Goal: Information Seeking & Learning: Find specific fact

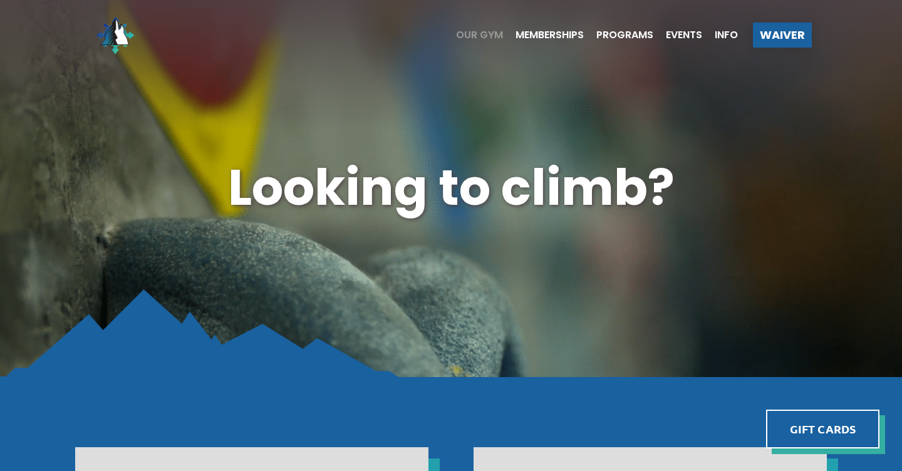
click at [481, 39] on span "Our Gym" at bounding box center [479, 35] width 47 height 10
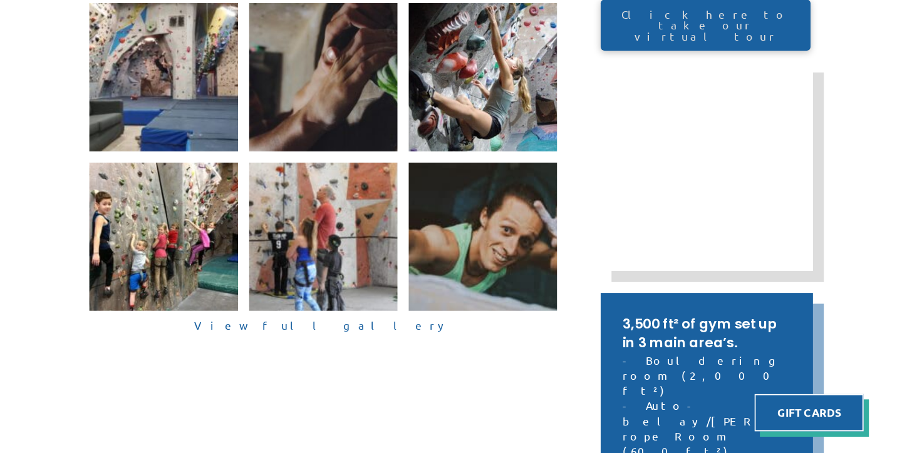
scroll to position [239, 0]
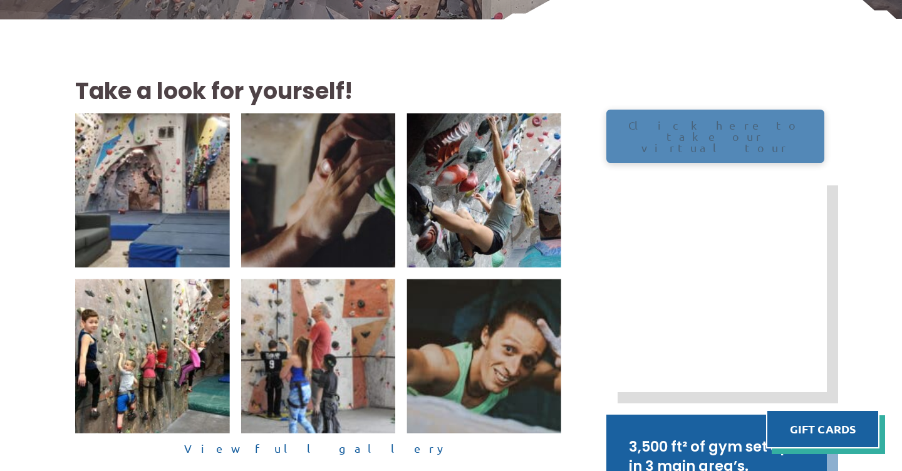
click at [705, 128] on span "Click here to take our virtual tour" at bounding box center [715, 137] width 193 height 34
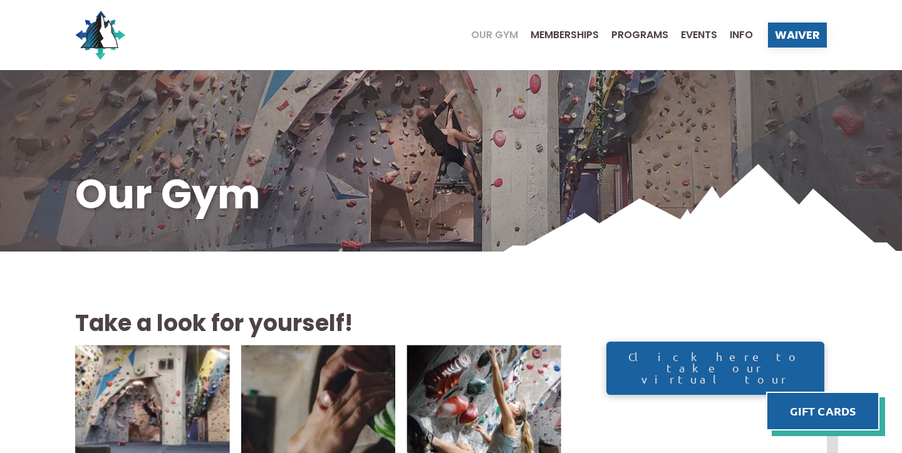
scroll to position [0, 0]
click at [732, 34] on span "Info" at bounding box center [741, 35] width 23 height 10
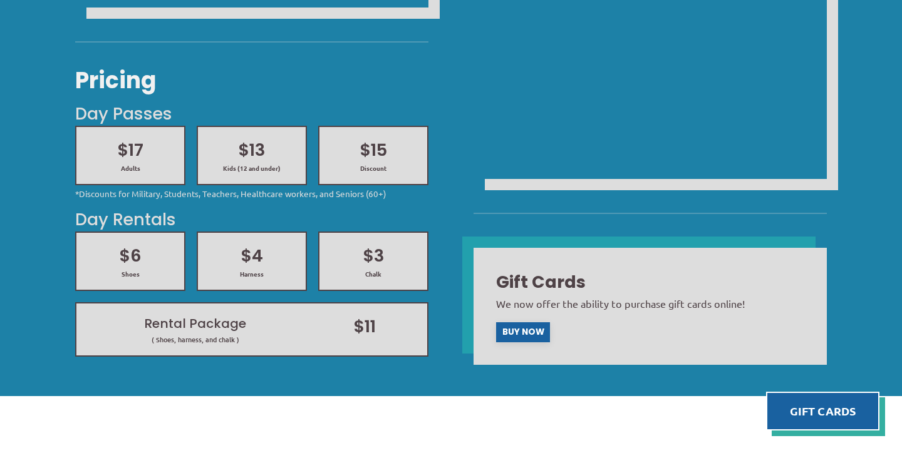
scroll to position [563, 0]
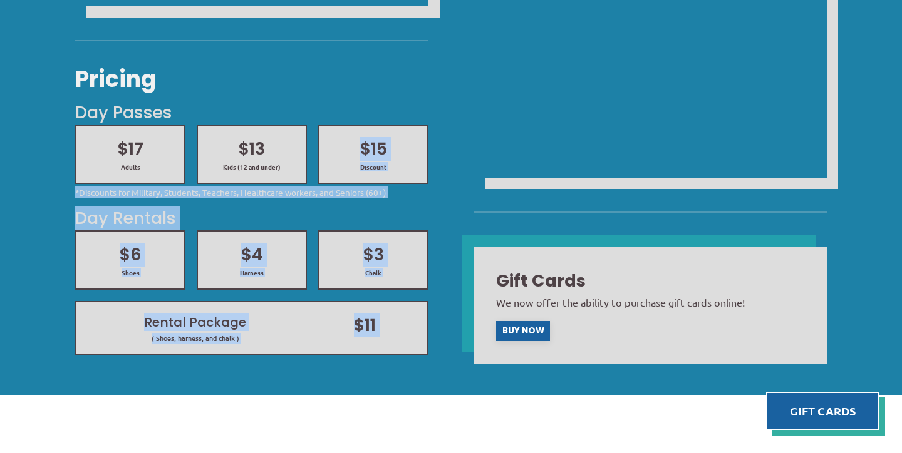
drag, startPoint x: 360, startPoint y: 148, endPoint x: 455, endPoint y: 144, distance: 95.9
click at [457, 148] on div "Pricing Day Passes $17 Adults $13 Kids (12 and under) $15 Discount *Discounts f…" at bounding box center [451, 40] width 797 height 665
click at [415, 149] on h2 "$15" at bounding box center [373, 149] width 85 height 24
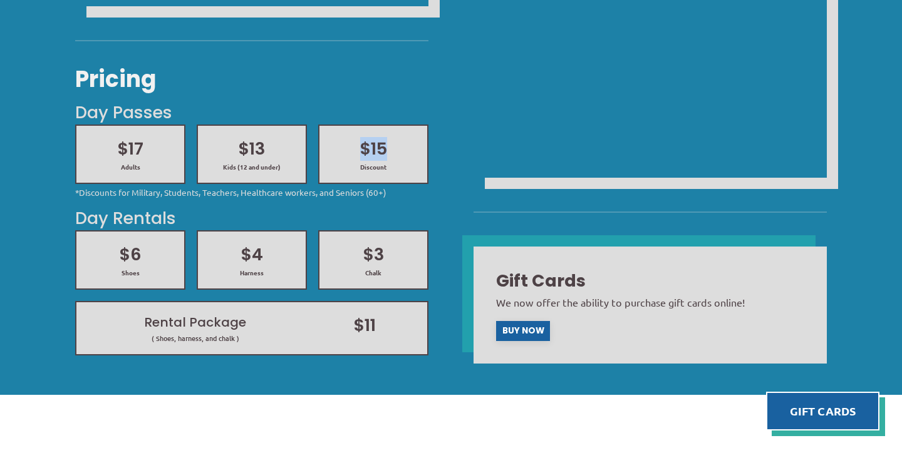
drag, startPoint x: 396, startPoint y: 145, endPoint x: 361, endPoint y: 140, distance: 34.7
click at [361, 140] on h2 "$15" at bounding box center [373, 149] width 85 height 24
click at [356, 149] on h2 "$15" at bounding box center [373, 149] width 85 height 24
click at [248, 143] on h2 "$13" at bounding box center [251, 149] width 85 height 24
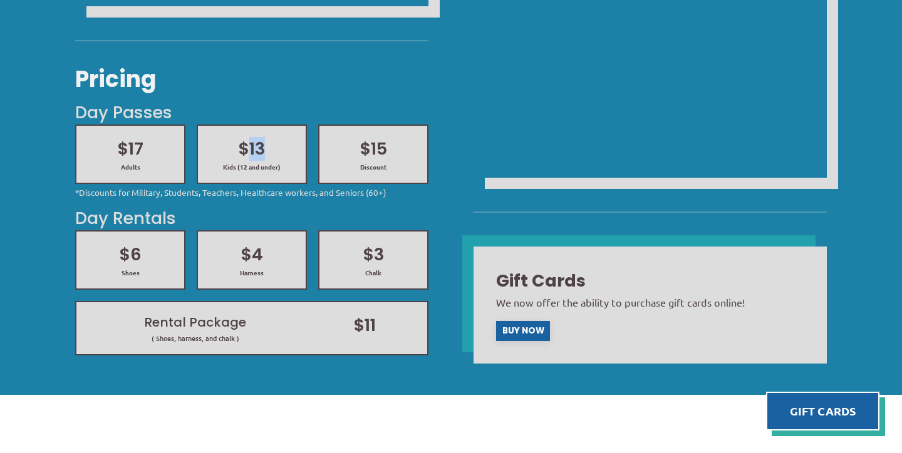
click at [248, 143] on h2 "$13" at bounding box center [251, 149] width 85 height 24
click at [381, 145] on h2 "$15" at bounding box center [373, 149] width 85 height 24
click at [351, 269] on span "Chalk" at bounding box center [373, 273] width 85 height 9
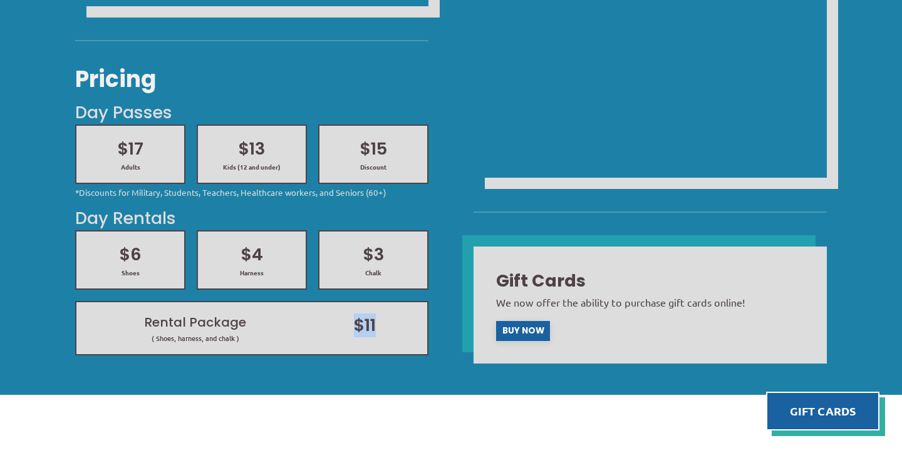
drag, startPoint x: 383, startPoint y: 332, endPoint x: 341, endPoint y: 306, distance: 49.5
click at [341, 308] on div "Rental Package ( Shoes, harness, and chalk ) $11" at bounding box center [251, 328] width 339 height 41
click at [415, 331] on h2 "$11" at bounding box center [365, 326] width 102 height 24
